Goal: Information Seeking & Learning: Learn about a topic

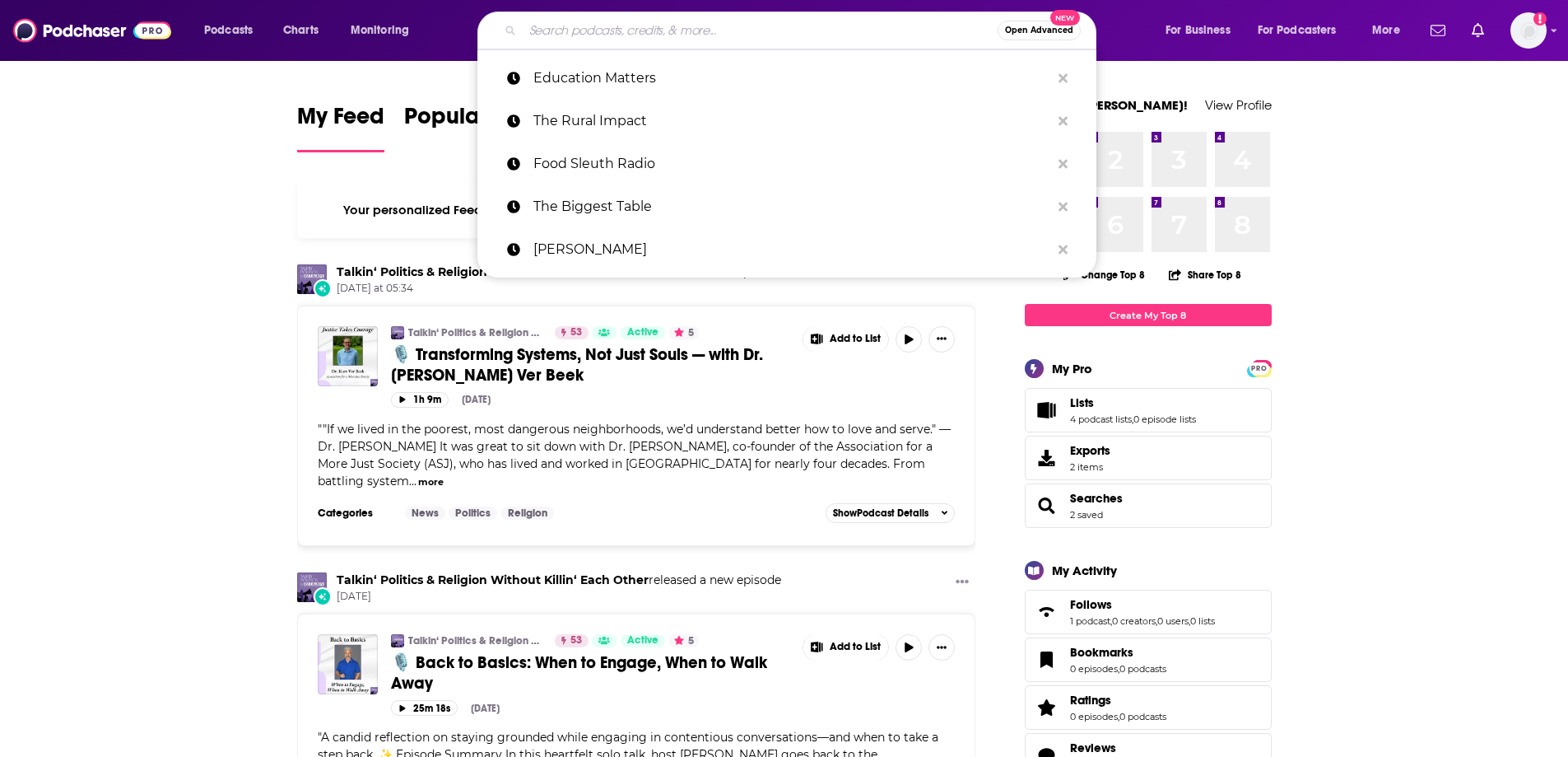
click at [703, 25] on input "Search podcasts, credits, & more..." at bounding box center [760, 31] width 475 height 26
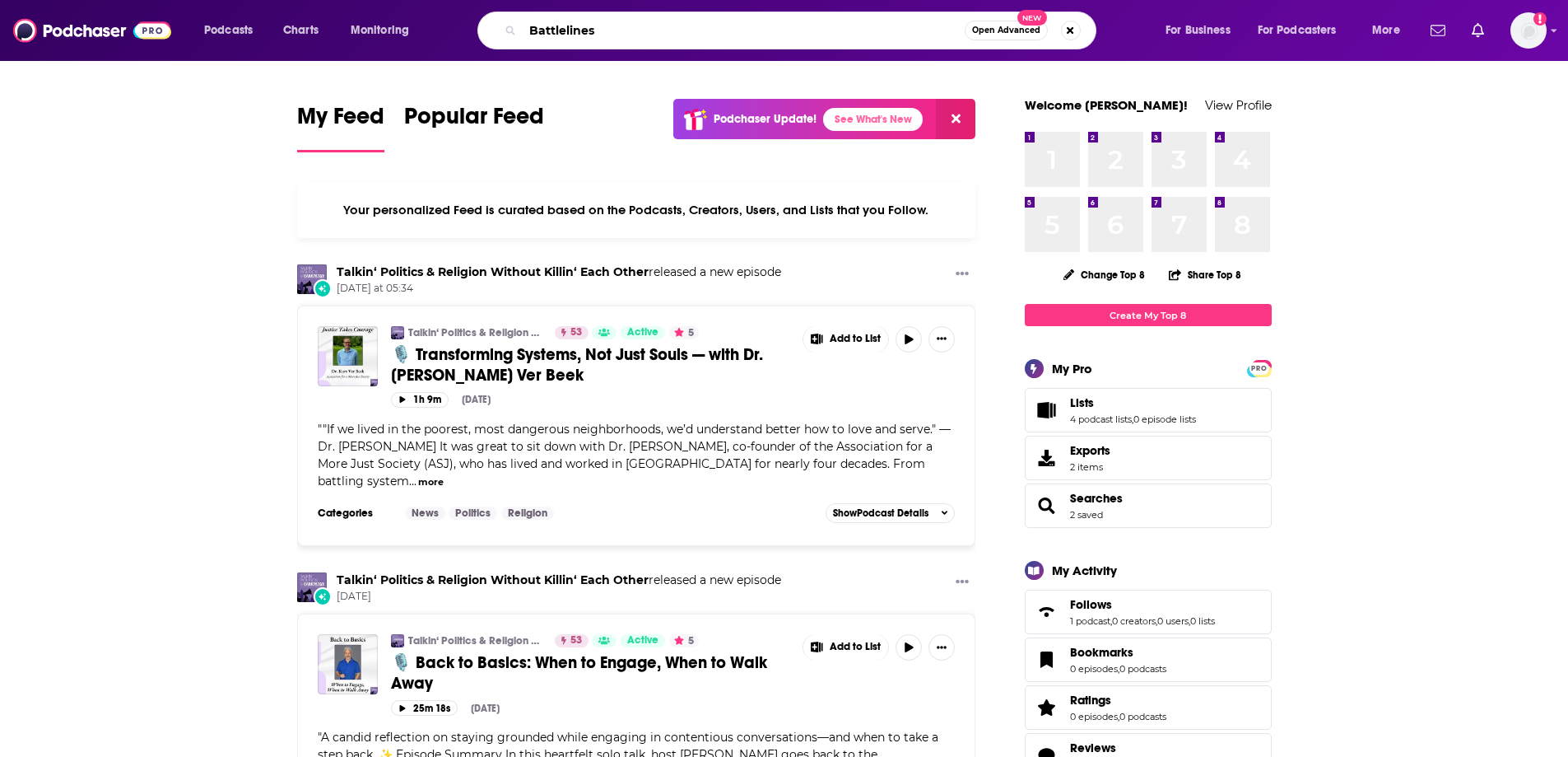
type input "Battlelines"
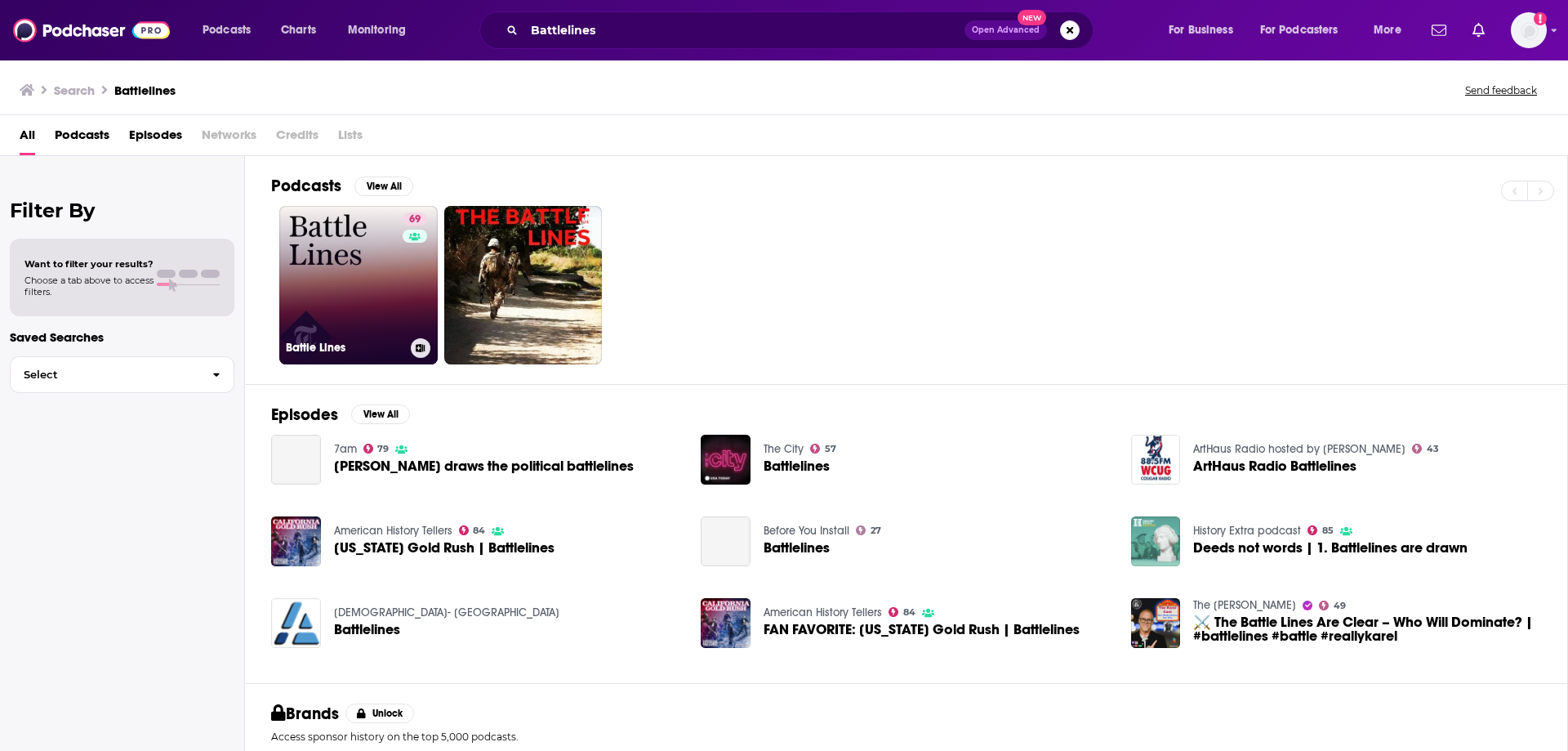
click at [328, 283] on link "69 Battle Lines" at bounding box center [358, 285] width 158 height 158
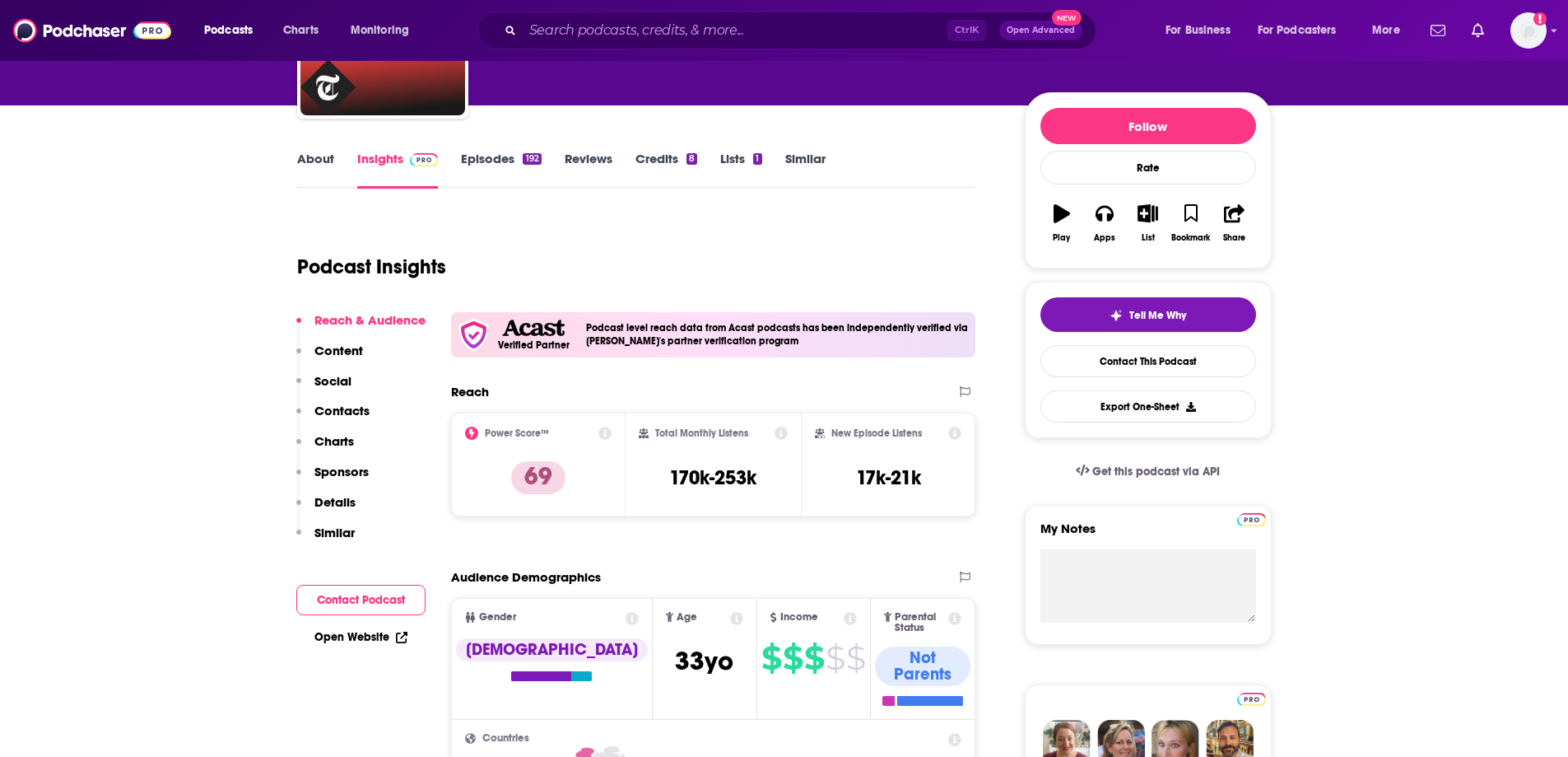
scroll to position [165, 0]
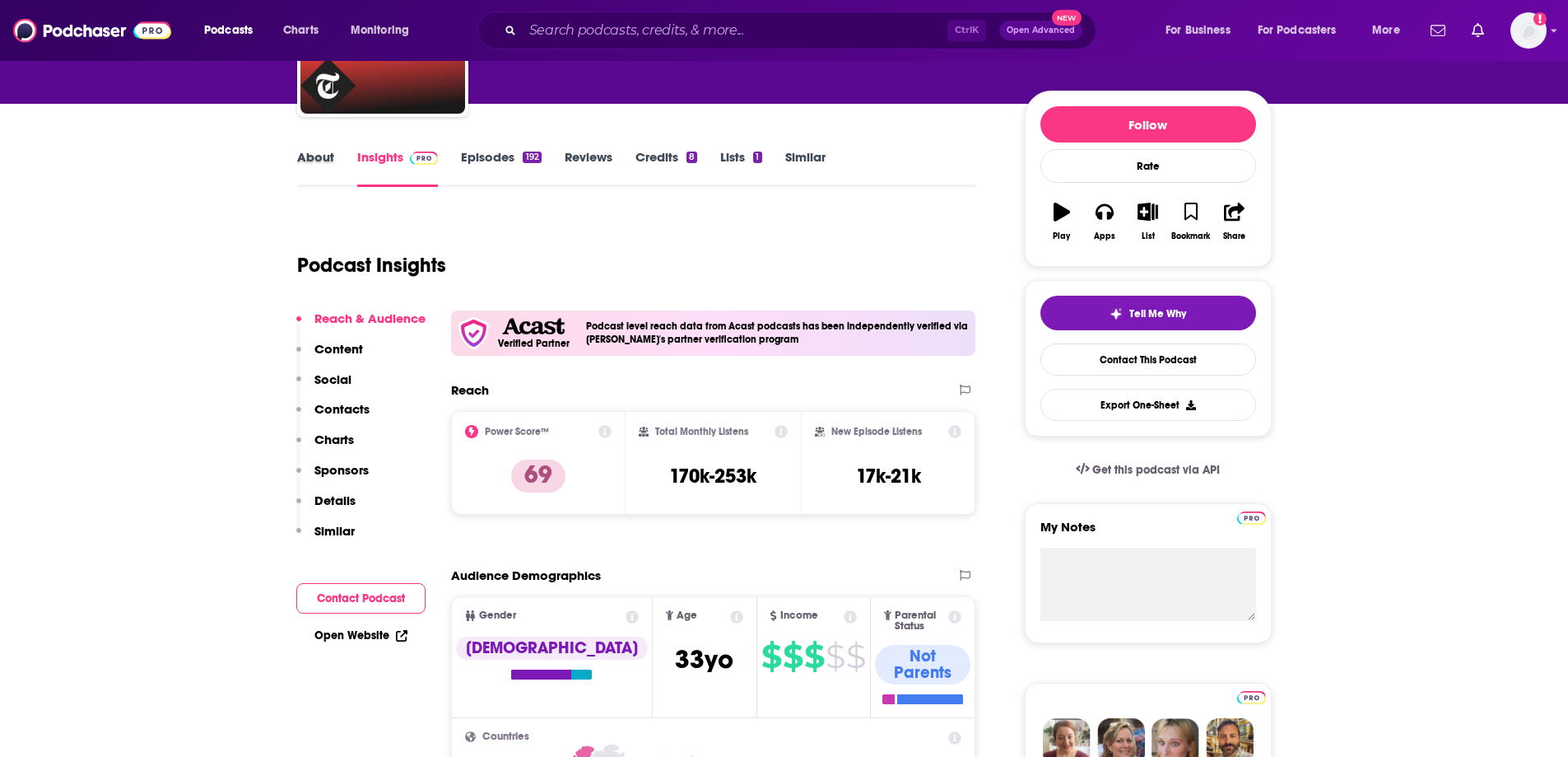
click at [335, 165] on div "About" at bounding box center [327, 167] width 60 height 38
click at [326, 160] on link "About" at bounding box center [315, 167] width 37 height 38
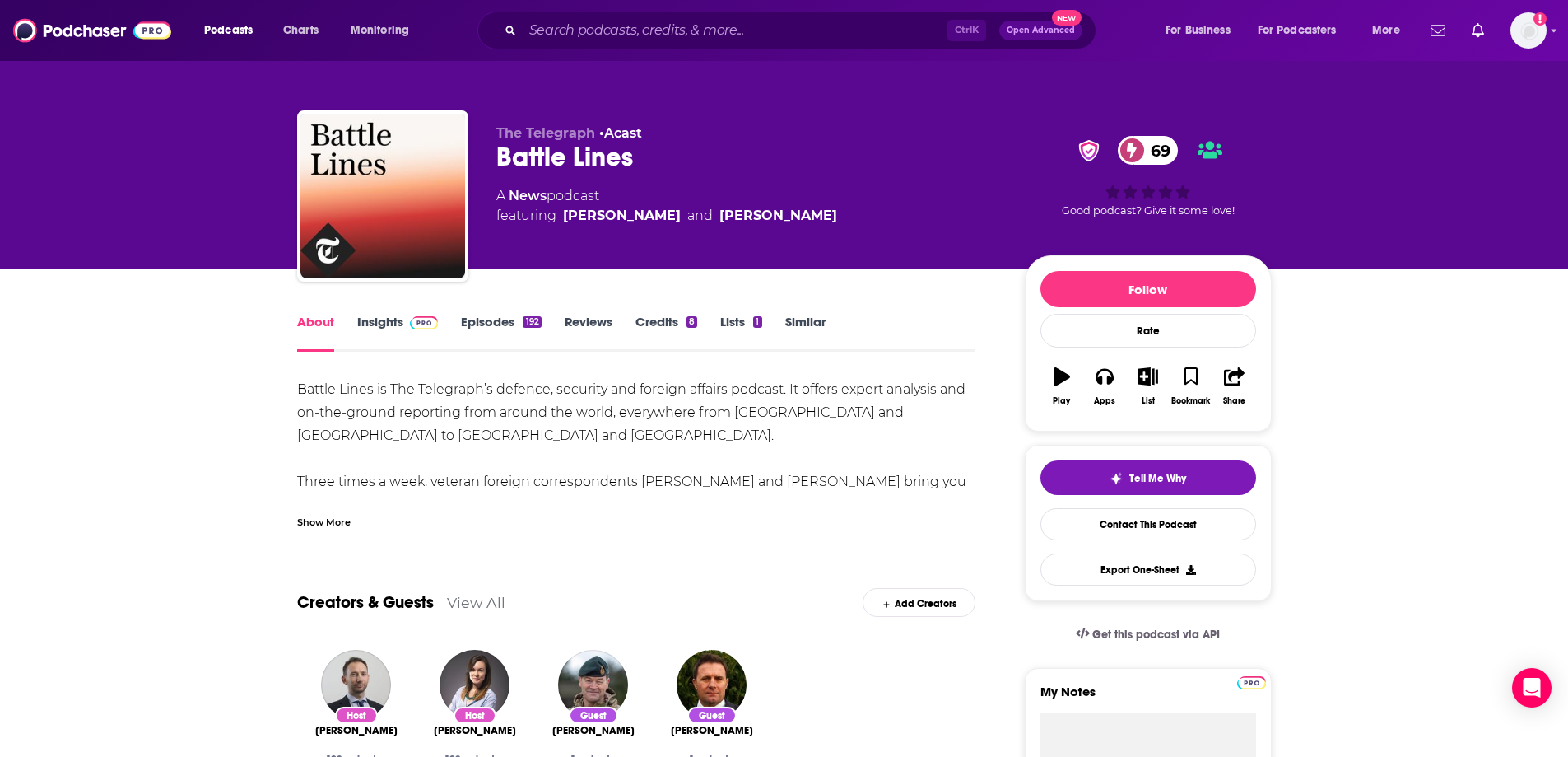
click at [338, 520] on div "Show More" at bounding box center [323, 520] width 53 height 16
